Goal: Information Seeking & Learning: Learn about a topic

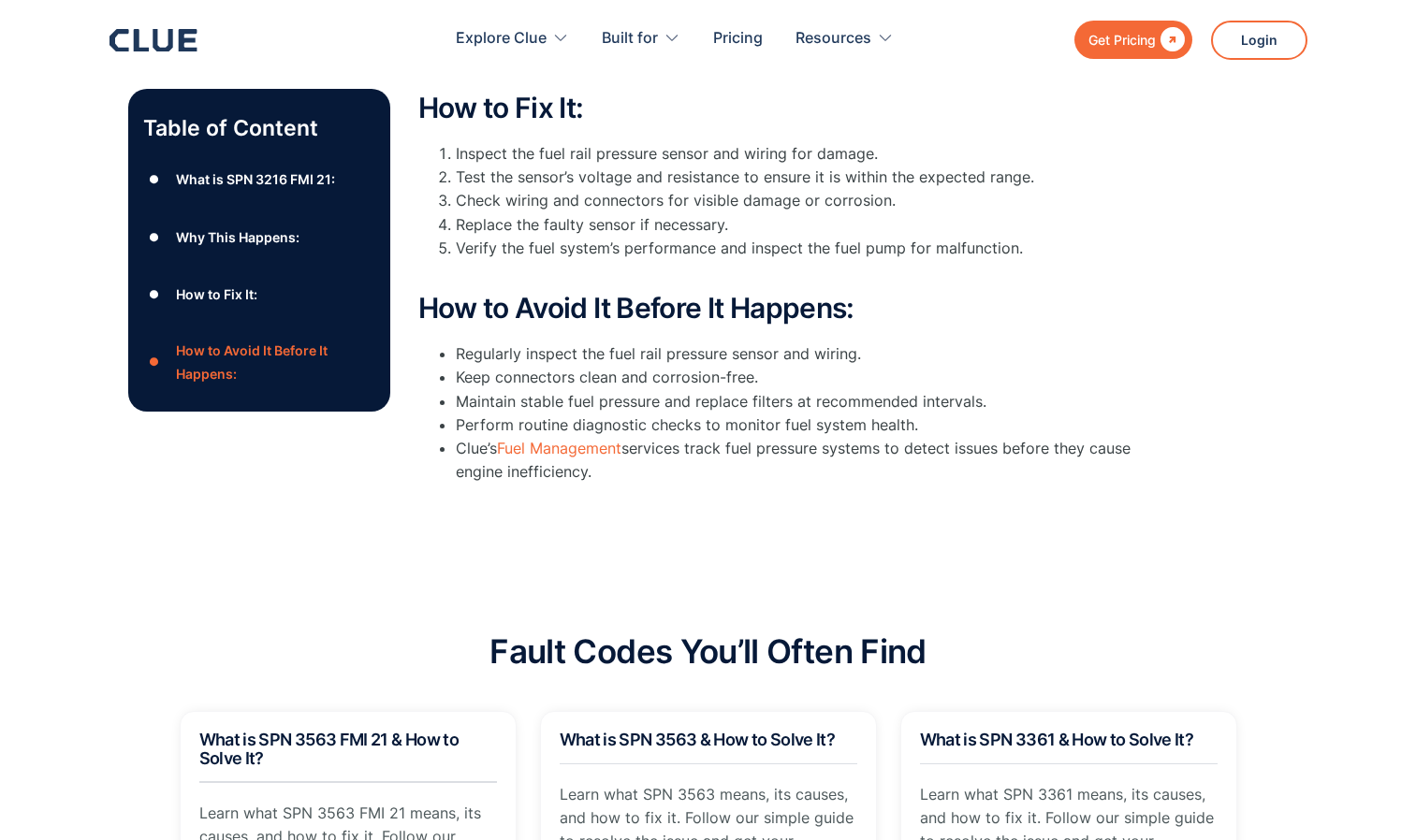
scroll to position [748, 0]
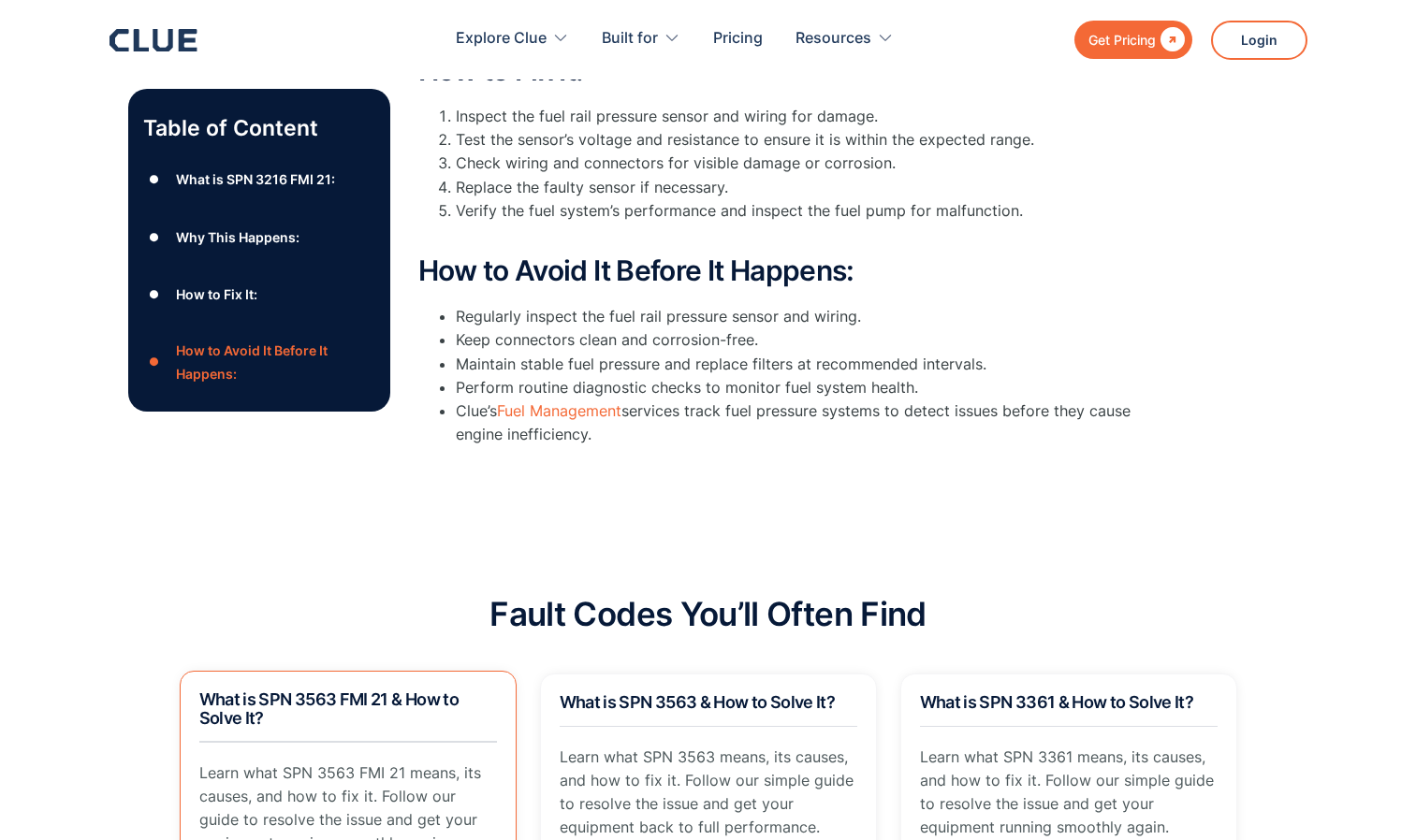
drag, startPoint x: 0, startPoint y: 0, endPoint x: 324, endPoint y: 742, distance: 809.7
click at [324, 742] on div at bounding box center [349, 741] width 298 height 1
